Goal: Information Seeking & Learning: Check status

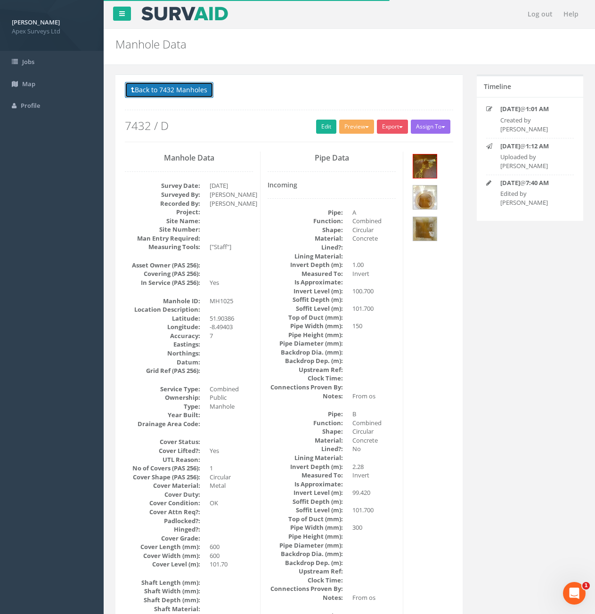
click at [169, 95] on button "Back to 7432 Manholes" at bounding box center [169, 90] width 89 height 16
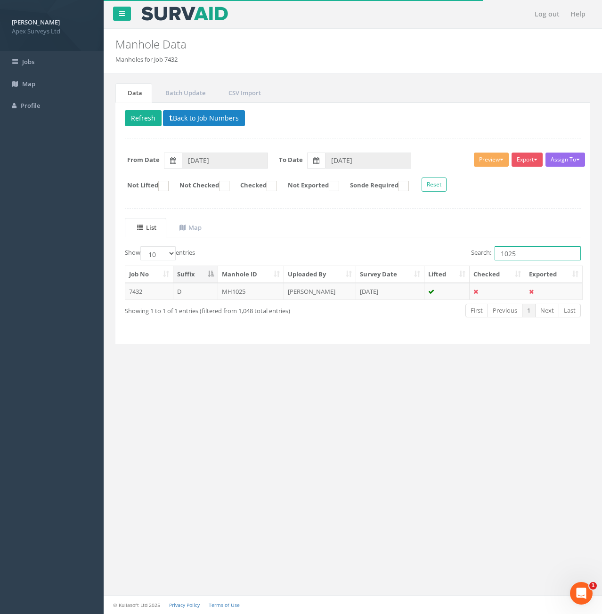
drag, startPoint x: 521, startPoint y: 253, endPoint x: 475, endPoint y: 256, distance: 46.7
click at [475, 256] on label "Search: 1025" at bounding box center [526, 253] width 110 height 14
click at [186, 121] on button "Back to Job Numbers" at bounding box center [204, 118] width 82 height 16
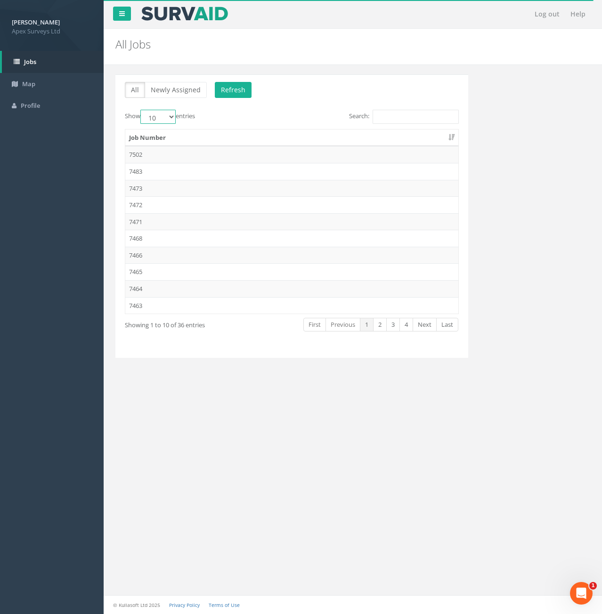
drag, startPoint x: 165, startPoint y: 117, endPoint x: 165, endPoint y: 122, distance: 5.2
click at [165, 117] on select "10 25 50 100" at bounding box center [157, 117] width 35 height 14
select select "25"
click at [142, 110] on select "10 25 50 100" at bounding box center [157, 117] width 35 height 14
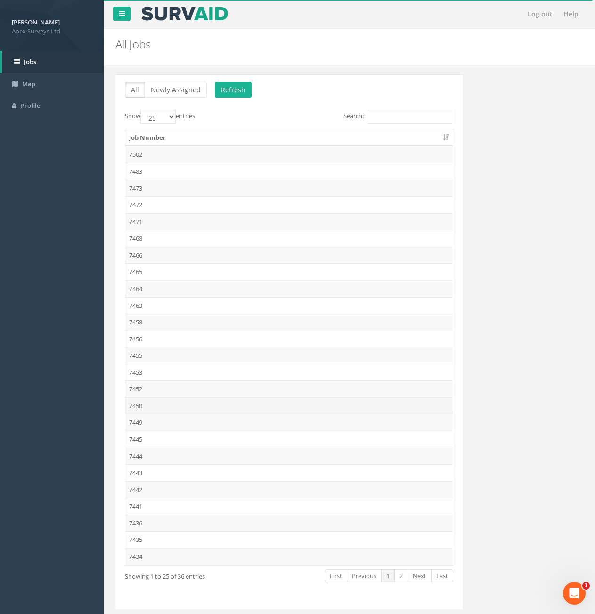
click at [137, 406] on td "7450" at bounding box center [288, 405] width 327 height 17
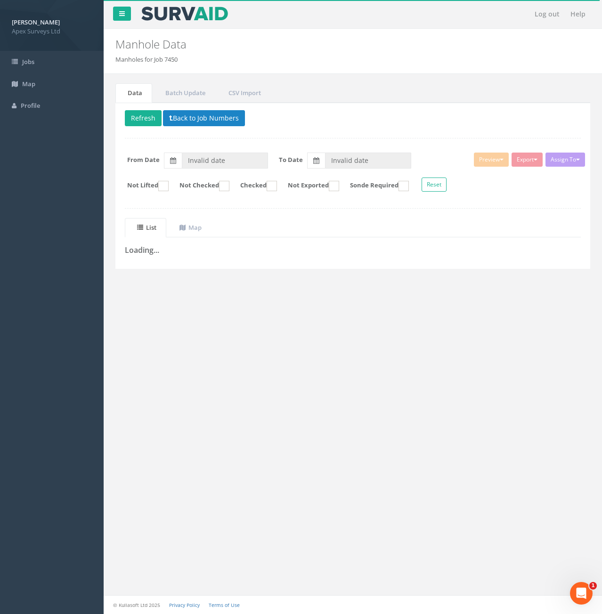
type input "[DATE]"
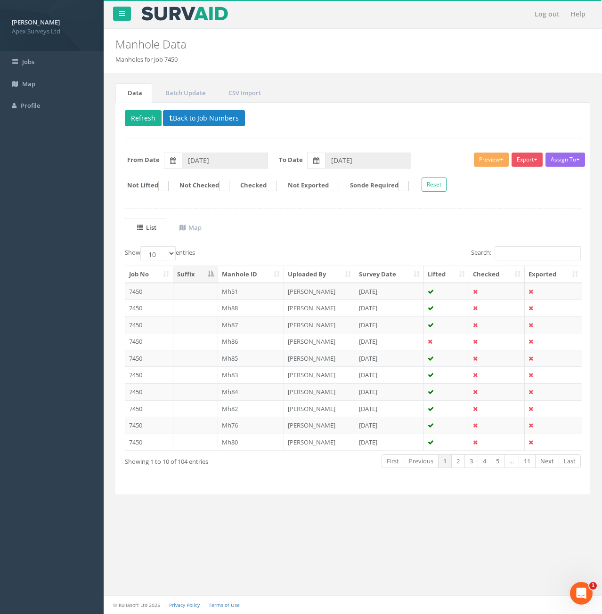
click at [247, 277] on th "Manhole ID" at bounding box center [251, 274] width 66 height 17
click at [176, 256] on select "10 25 50 100" at bounding box center [157, 253] width 35 height 14
select select "100"
click at [142, 246] on select "10 25 50 100" at bounding box center [157, 253] width 35 height 14
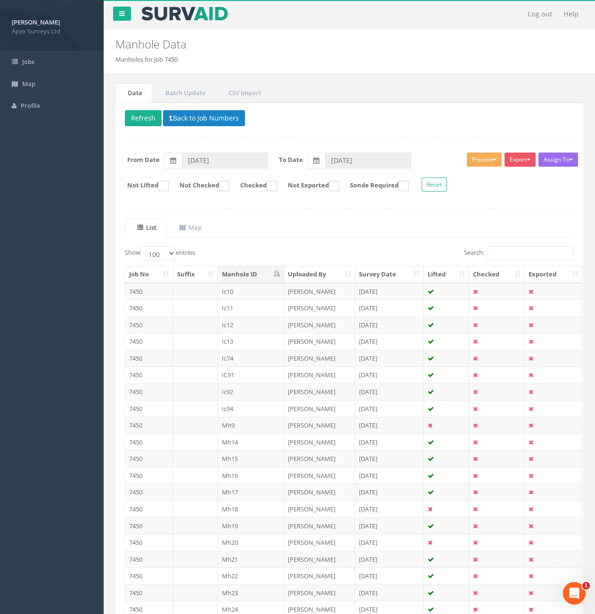
click at [393, 277] on th "Survey Date" at bounding box center [389, 274] width 69 height 17
click at [393, 275] on th "Survey Date" at bounding box center [389, 274] width 69 height 17
click at [388, 274] on th "Survey Date" at bounding box center [389, 274] width 69 height 17
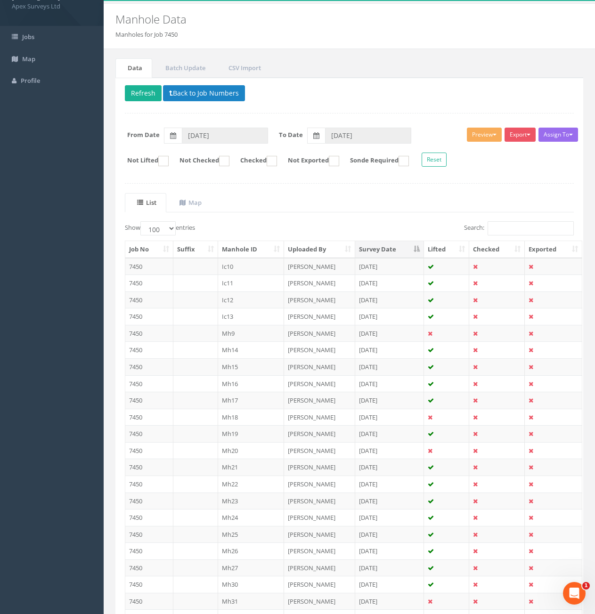
scroll to position [6, 0]
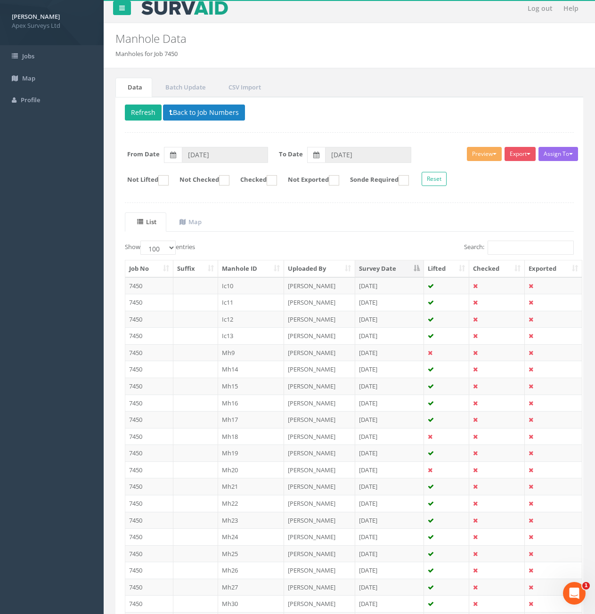
click at [242, 272] on th "Manhole ID" at bounding box center [251, 268] width 66 height 17
